Goal: Find specific page/section: Find specific page/section

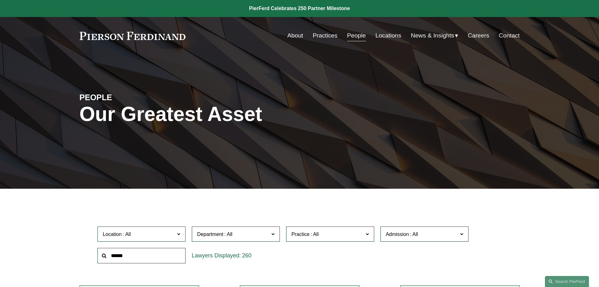
scroll to position [94, 0]
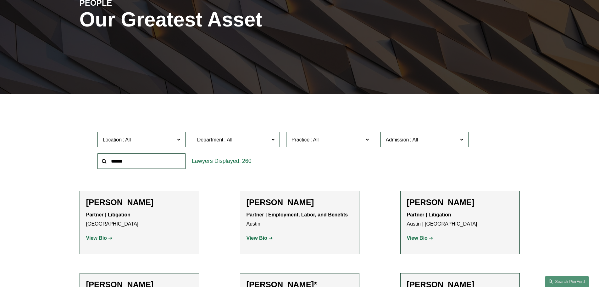
click at [159, 137] on span "Location" at bounding box center [139, 139] width 72 height 8
click at [0, 0] on link "Wilmington" at bounding box center [0, 0] width 0 height 0
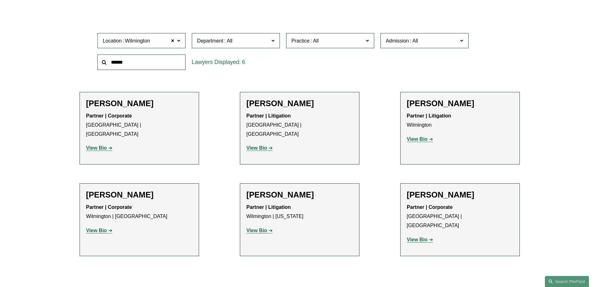
scroll to position [220, 0]
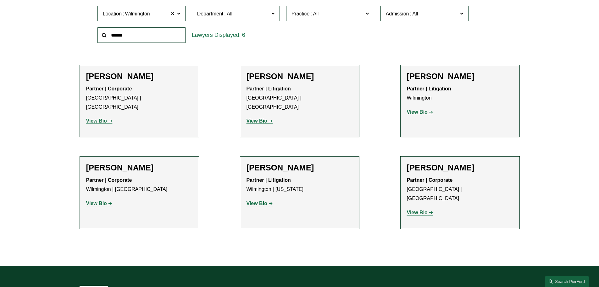
click at [104, 200] on strong "View Bio" at bounding box center [96, 202] width 21 height 5
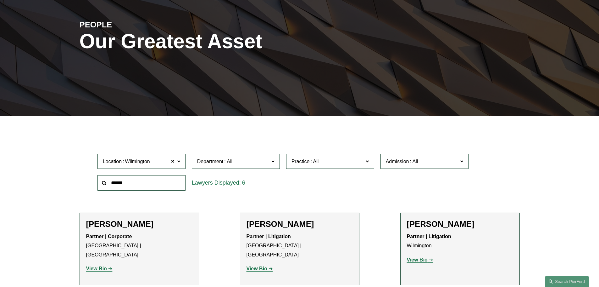
scroll to position [129, 0]
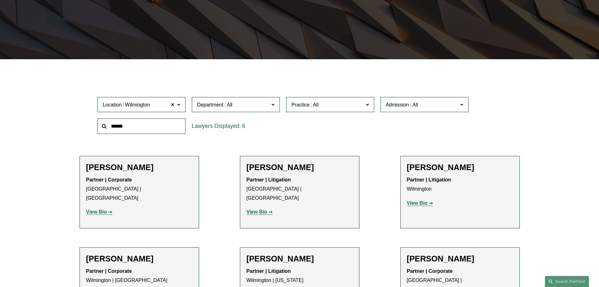
click at [419, 203] on strong "View Bio" at bounding box center [417, 202] width 21 height 5
